Goal: Communication & Community: Answer question/provide support

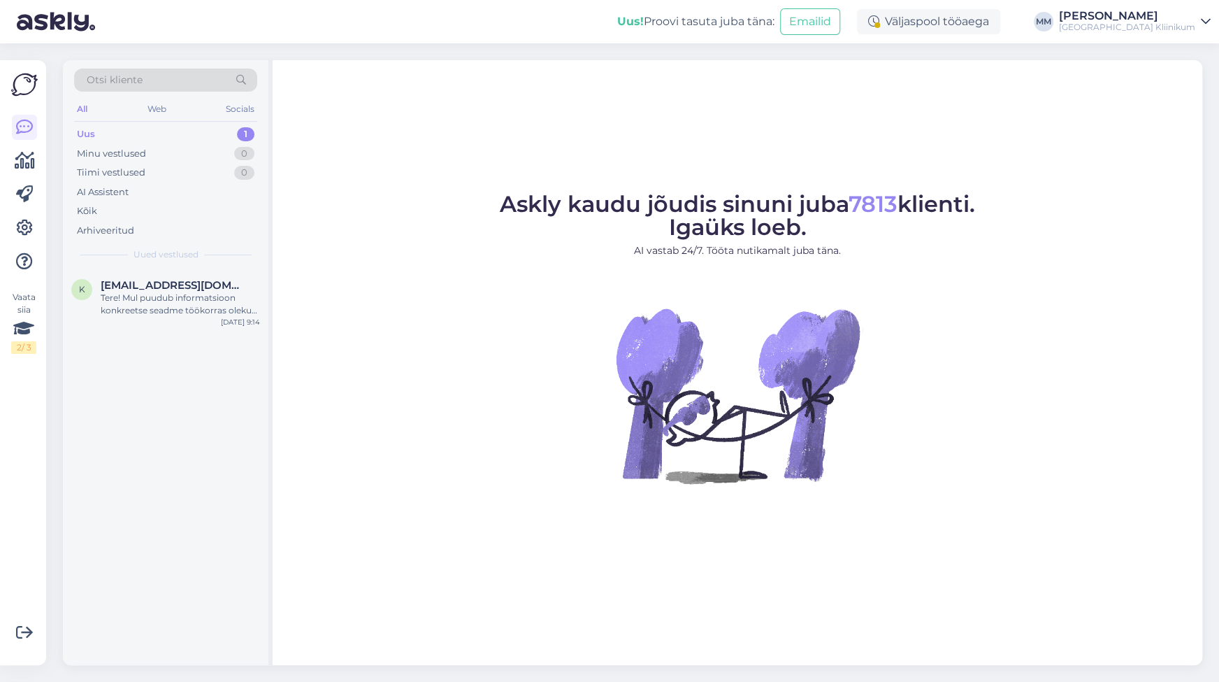
click at [85, 135] on div "Uus" at bounding box center [86, 134] width 18 height 14
click at [132, 302] on div "Tere! Mul puudub informatsioon konkreetse seadme töökorras oleku kohta. Edastan…" at bounding box center [180, 304] width 159 height 25
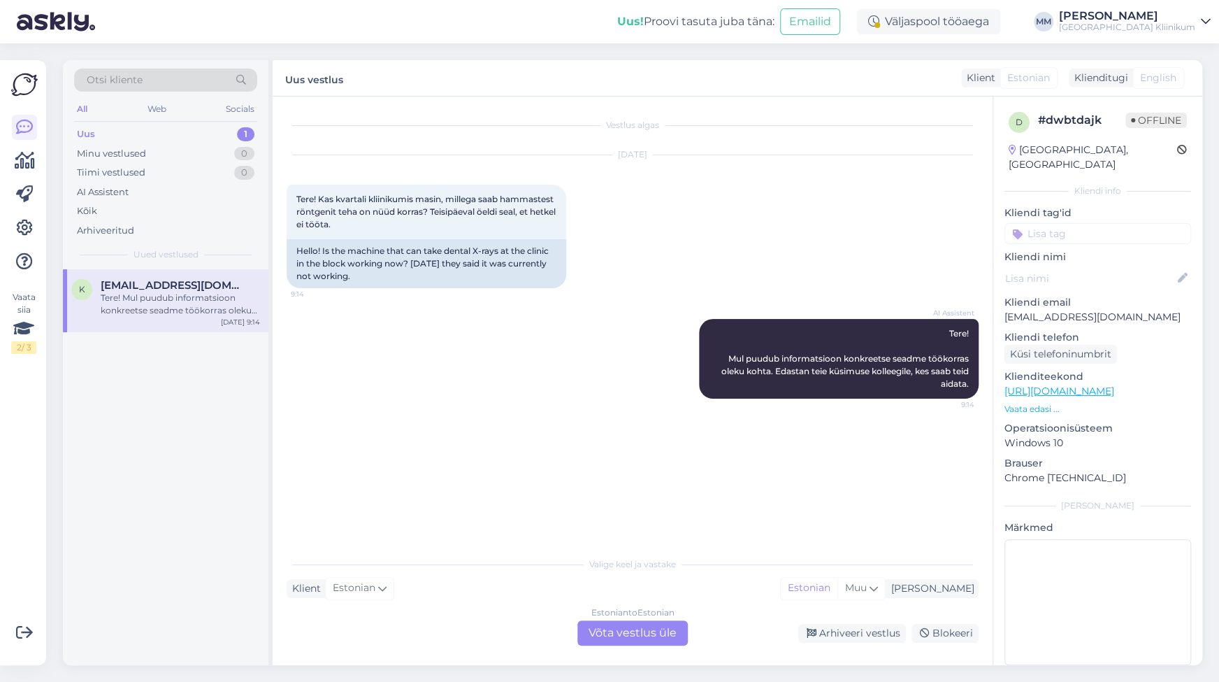
click at [83, 131] on div "Uus" at bounding box center [86, 134] width 18 height 14
click at [100, 153] on div "Minu vestlused" at bounding box center [111, 154] width 69 height 14
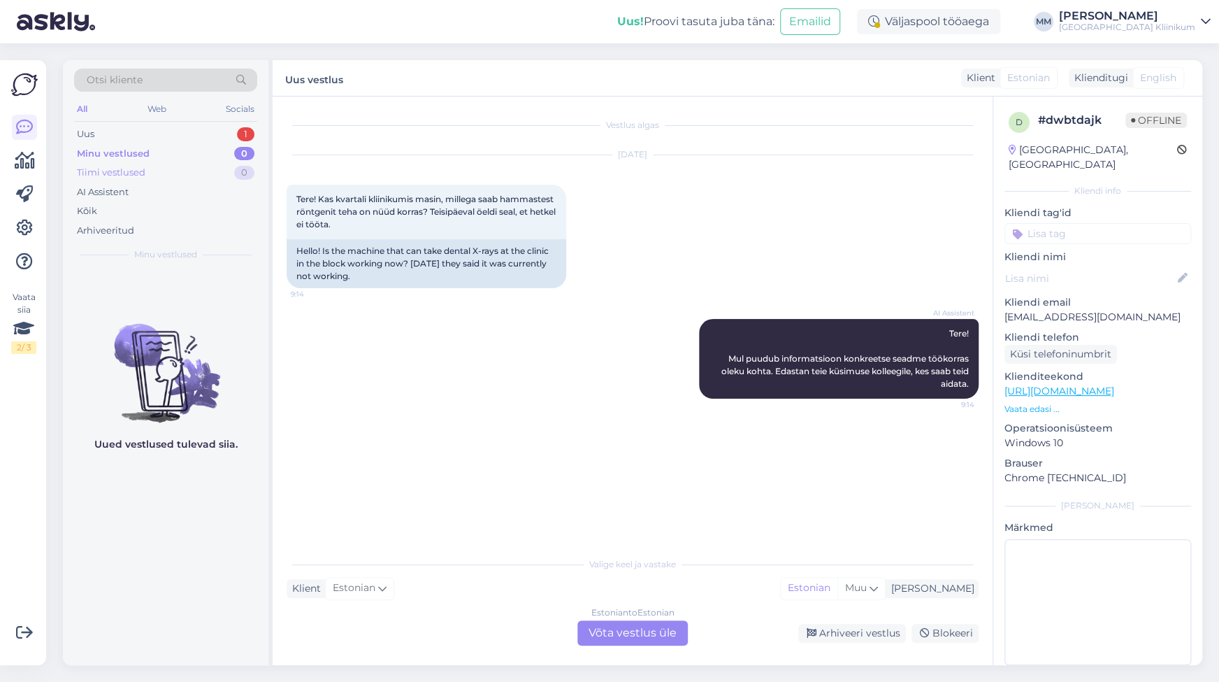
drag, startPoint x: 103, startPoint y: 182, endPoint x: 99, endPoint y: 169, distance: 13.1
click at [103, 178] on div "Uus 1 Minu vestlused 0 Tiimi vestlused 0 AI Assistent Kõik Arhiveeritud" at bounding box center [165, 181] width 183 height 115
click at [99, 167] on div "Tiimi vestlused" at bounding box center [111, 173] width 69 height 14
click at [89, 132] on div "Uus" at bounding box center [85, 134] width 17 height 14
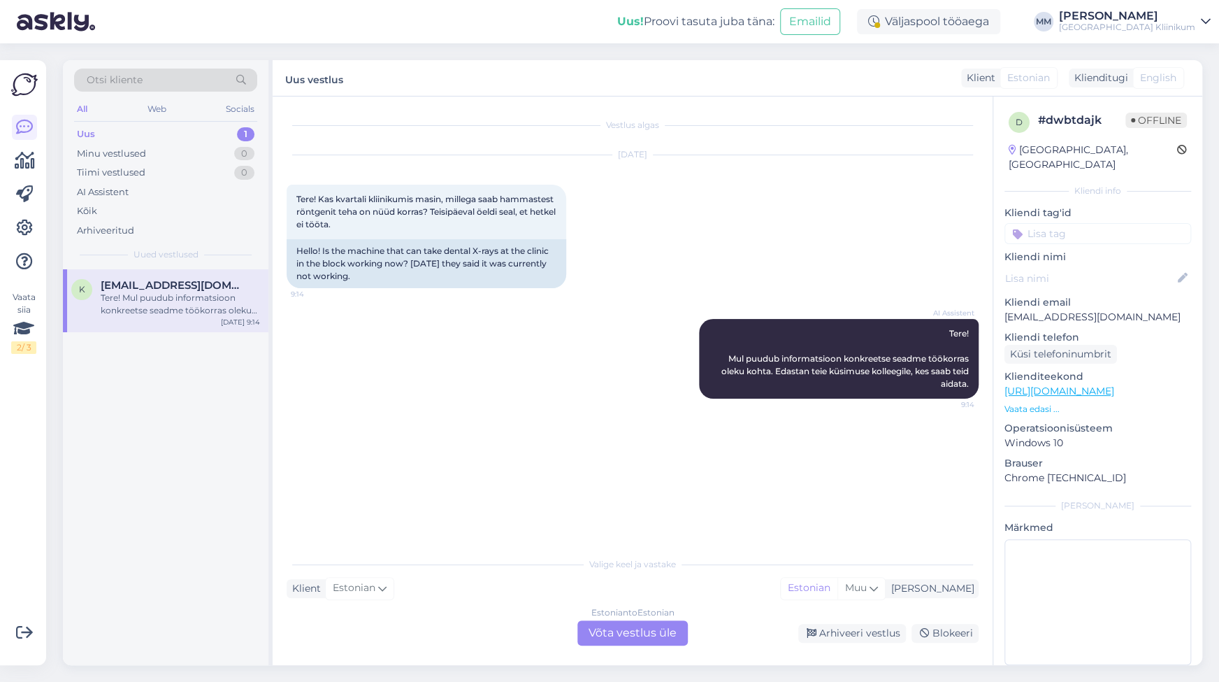
click at [162, 313] on div "Tere! Mul puudub informatsioon konkreetse seadme töökorras oleku kohta. Edastan…" at bounding box center [180, 304] width 159 height 25
click at [646, 632] on div "Estonian to Estonian Võta vestlus üle" at bounding box center [632, 632] width 110 height 25
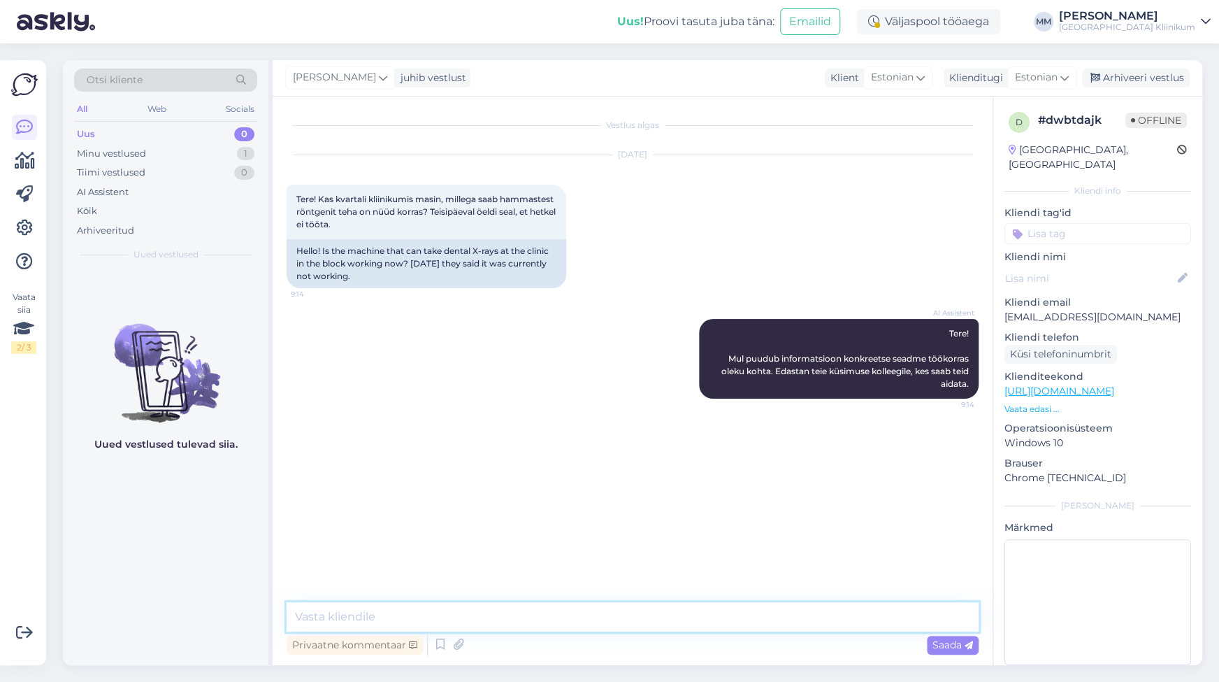
drag, startPoint x: 331, startPoint y: 611, endPoint x: 333, endPoint y: 602, distance: 9.5
click at [329, 614] on textarea at bounding box center [633, 616] width 692 height 29
drag, startPoint x: 585, startPoint y: 616, endPoint x: 779, endPoint y: 618, distance: 193.7
click at [779, 618] on textarea "Vabandame viibiva vastuse eest! Täpsustasime üle, kahjuks [PERSON_NAME] veel ei…" at bounding box center [633, 616] width 692 height 29
click at [783, 619] on textarea "Vabandame viibiva vastuse eest! Täpsustasime üle, kahjuks [PERSON_NAME] veel ei…" at bounding box center [633, 616] width 692 height 29
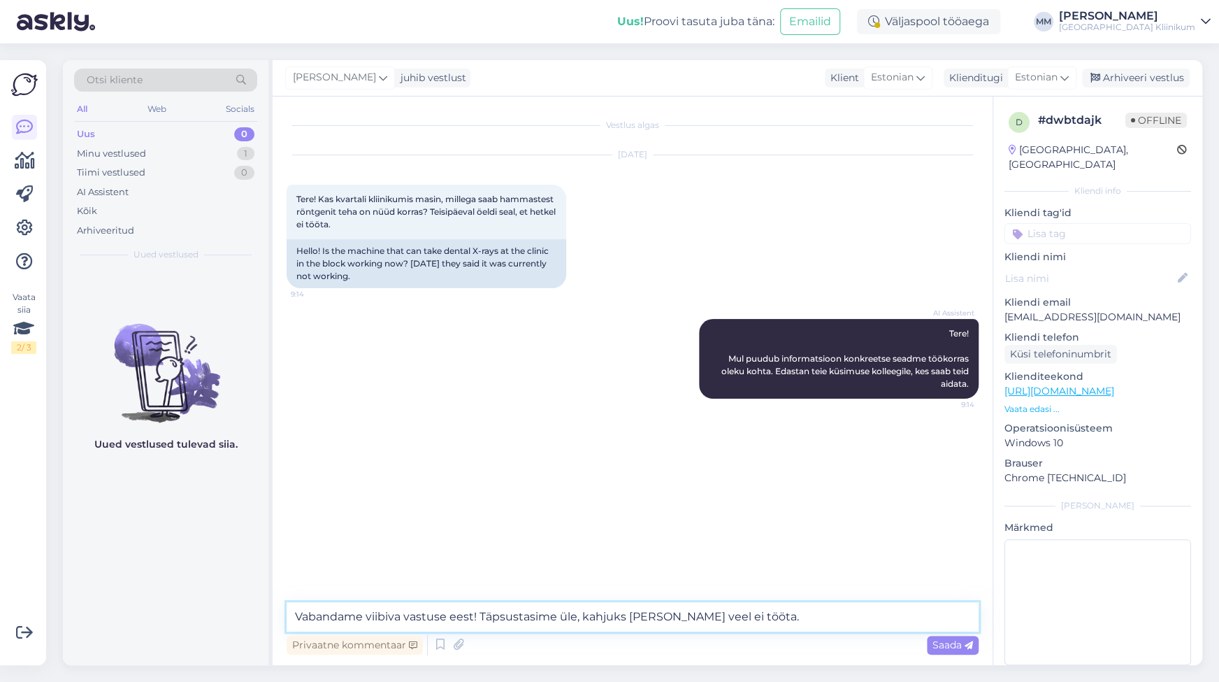
click at [633, 620] on textarea "Vabandame viibiva vastuse eest! Täpsustasime üle, kahjuks [PERSON_NAME] veel ei…" at bounding box center [633, 616] width 692 height 29
click at [703, 615] on textarea "Vabandame viibiva vastuse eest! Täpsustasime üle, kahjuks [PERSON_NAME] veel ei…" at bounding box center [633, 616] width 692 height 29
drag, startPoint x: 698, startPoint y: 615, endPoint x: 706, endPoint y: 616, distance: 7.8
click at [699, 615] on textarea "Vabandame viibiva vastuse eest! Täpsustasime üle, kahjuks [PERSON_NAME] veel ei…" at bounding box center [633, 616] width 692 height 29
click at [705, 618] on textarea "Vabandame viibiva vastuse eest! Täpsustasime üle, kahjuks aparaat veel ei tööta." at bounding box center [633, 616] width 692 height 29
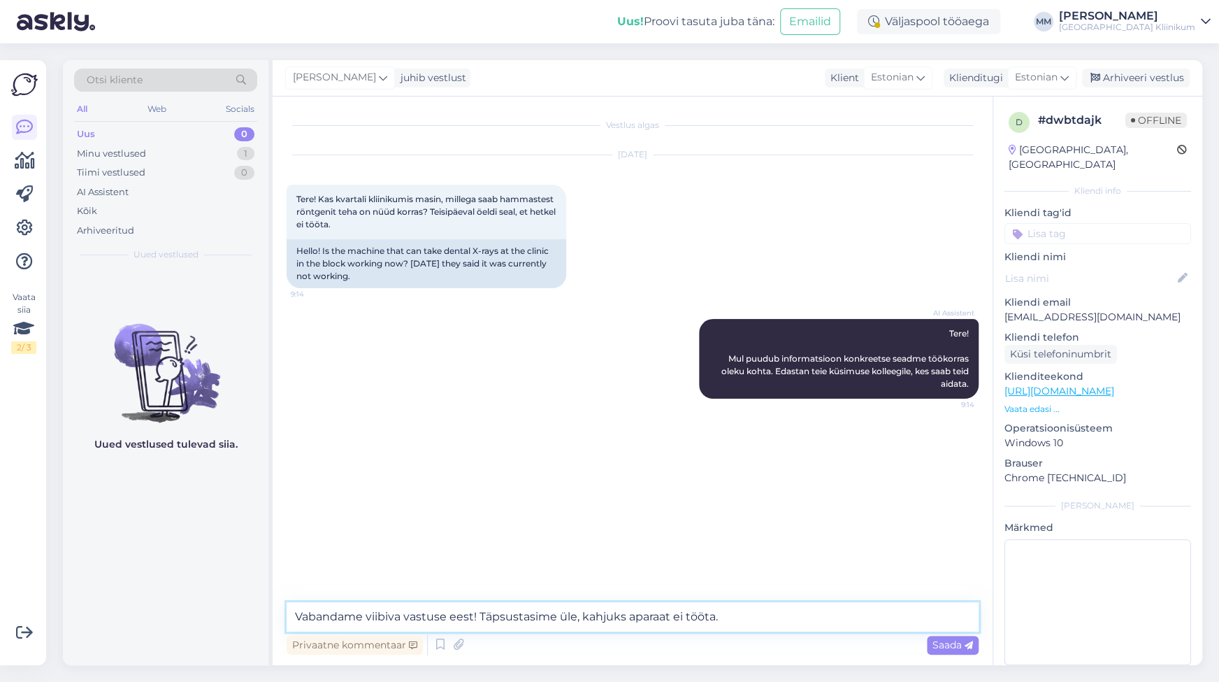
click at [730, 618] on textarea "Vabandame viibiva vastuse eest! Täpsustasime üle, kahjuks aparaat ei tööta." at bounding box center [633, 616] width 692 height 29
type textarea "Vabandame viibiva vastuse eest! Täpsustasime üle, kahjuks aparaat ei tööta veel."
click at [945, 642] on span "Saada" at bounding box center [953, 644] width 41 height 13
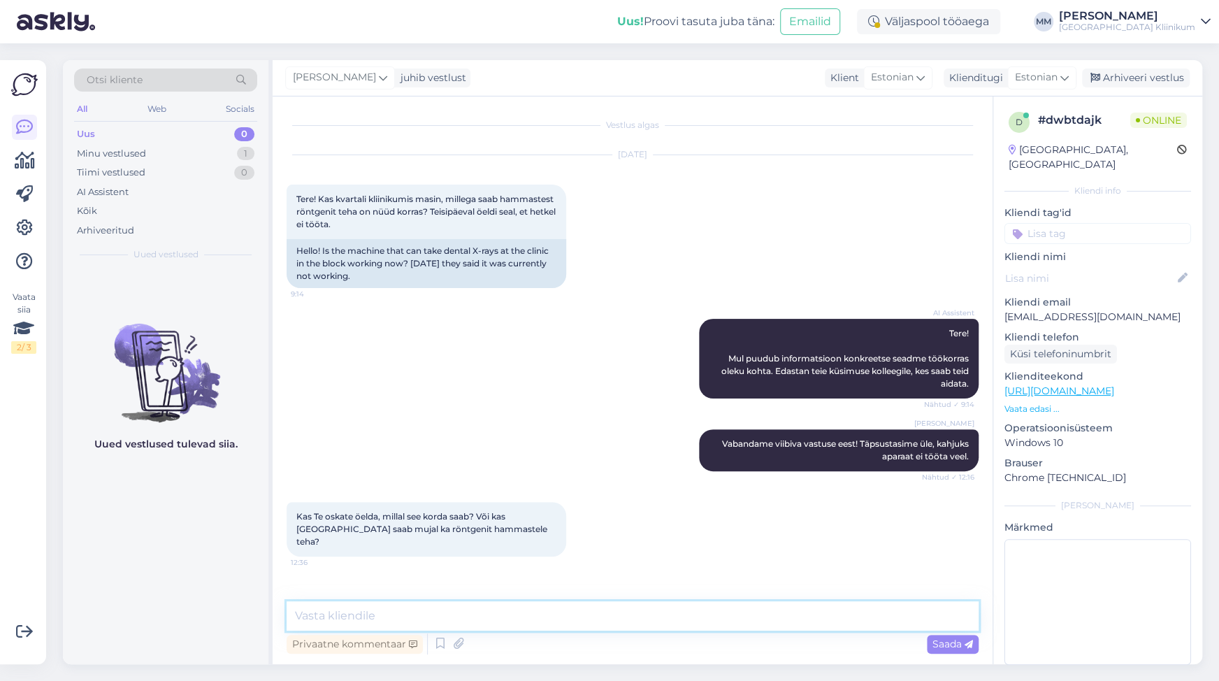
drag, startPoint x: 390, startPoint y: 617, endPoint x: 398, endPoint y: 615, distance: 8.6
click at [394, 615] on textarea at bounding box center [633, 615] width 692 height 29
paste textarea "Tel: [PHONE_NUMBER] [PERSON_NAME] Puusepa 1a [PERSON_NAME] 8-18"
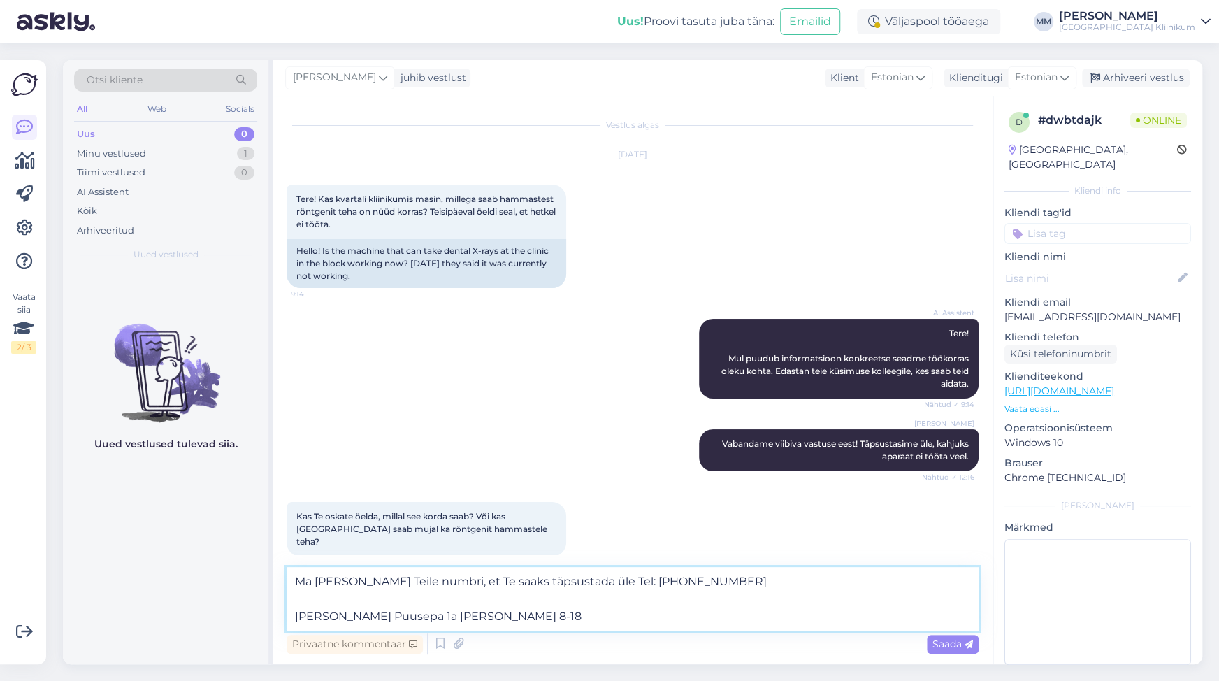
drag, startPoint x: 294, startPoint y: 618, endPoint x: 518, endPoint y: 624, distance: 224.5
click at [518, 624] on textarea "Ma [PERSON_NAME] Teile numbri, et Te saaks täpsustada üle Tel: [PHONE_NUMBER] […" at bounding box center [633, 599] width 692 height 64
click at [603, 580] on textarea "Ma [PERSON_NAME] Teile numbri, et Te saaks täpsustada üle Tel: [PHONE_NUMBER]" at bounding box center [633, 599] width 692 height 64
click at [651, 585] on textarea "Ma [PERSON_NAME] Teile numbri, et Te saaks täpsustada üle Tel. [PHONE_NUMBER]" at bounding box center [633, 599] width 692 height 64
type textarea "Ma [PERSON_NAME] Teile numbri, et Te saaks täpsustada üle Tel. [PHONE_NUMBER]"
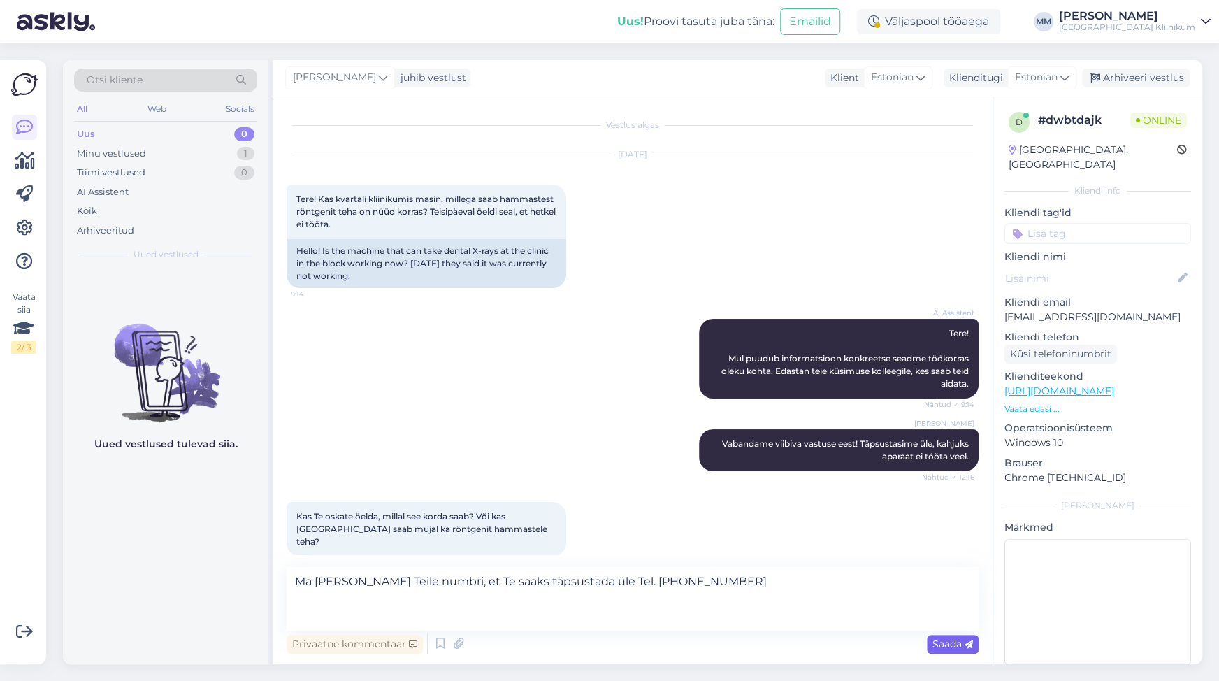
click at [947, 640] on span "Saada" at bounding box center [953, 644] width 41 height 13
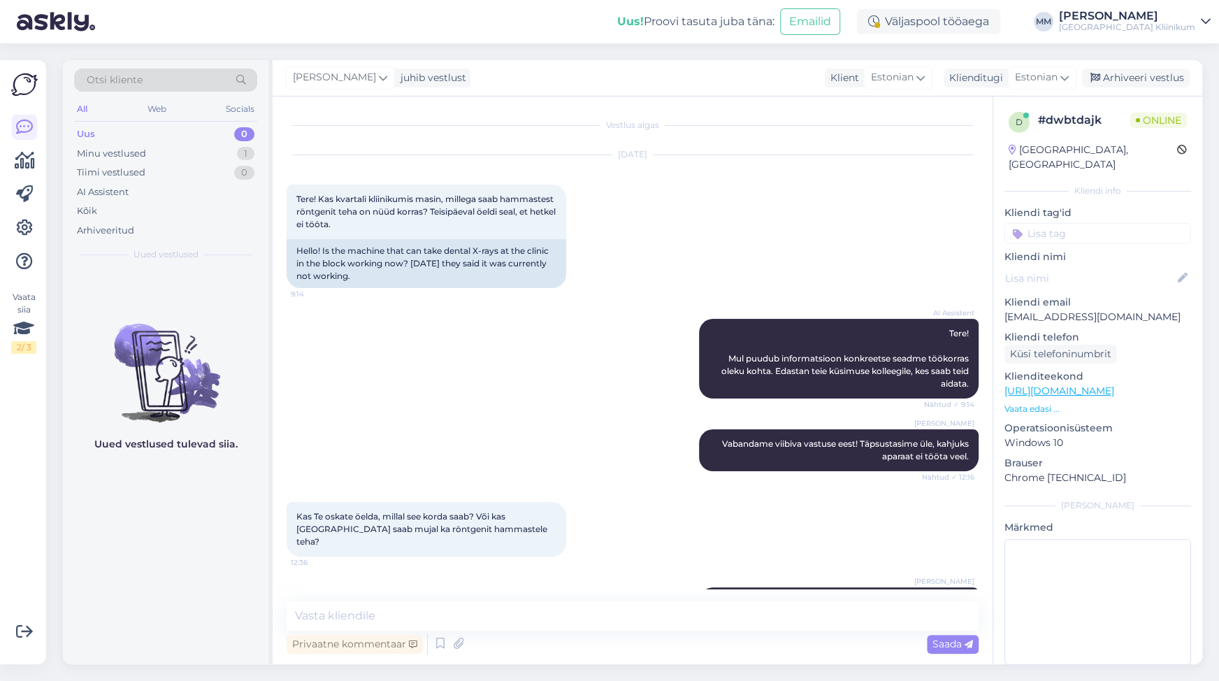
scroll to position [56, 0]
